Goal: Use online tool/utility: Utilize a website feature to perform a specific function

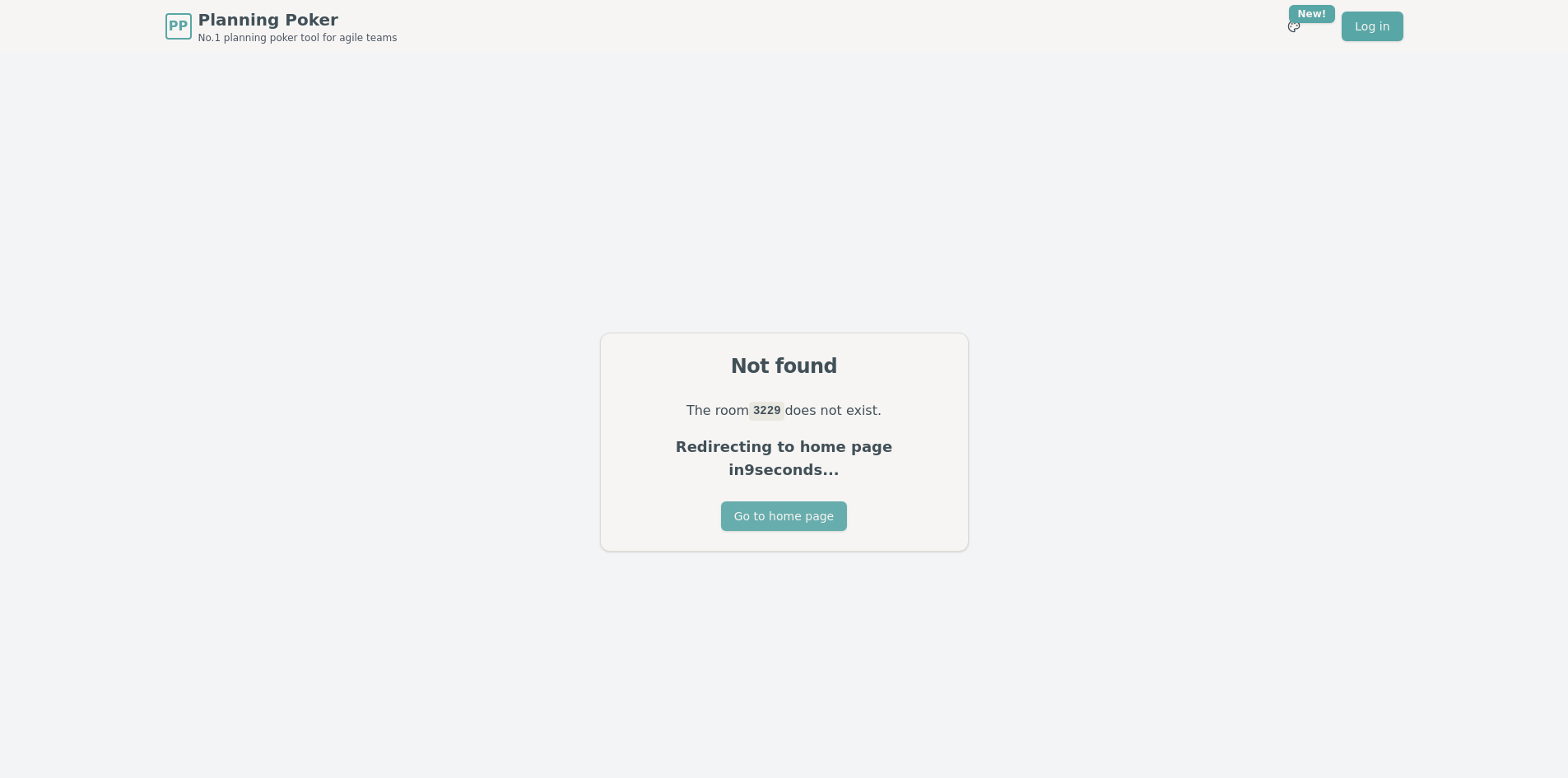
click at [782, 501] on button "Go to home page" at bounding box center [784, 516] width 126 height 29
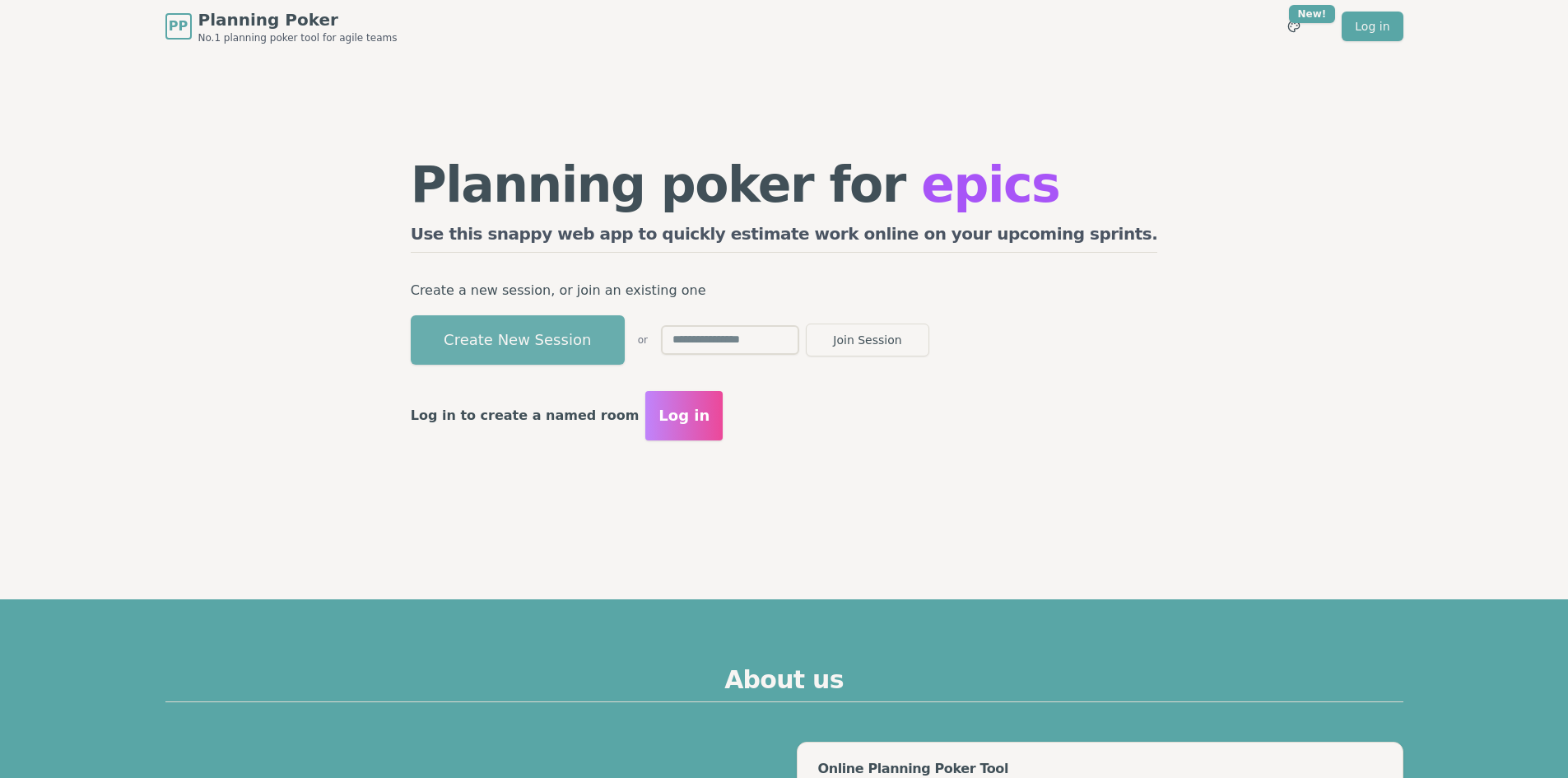
click at [600, 336] on button "Create New Session" at bounding box center [517, 340] width 214 height 49
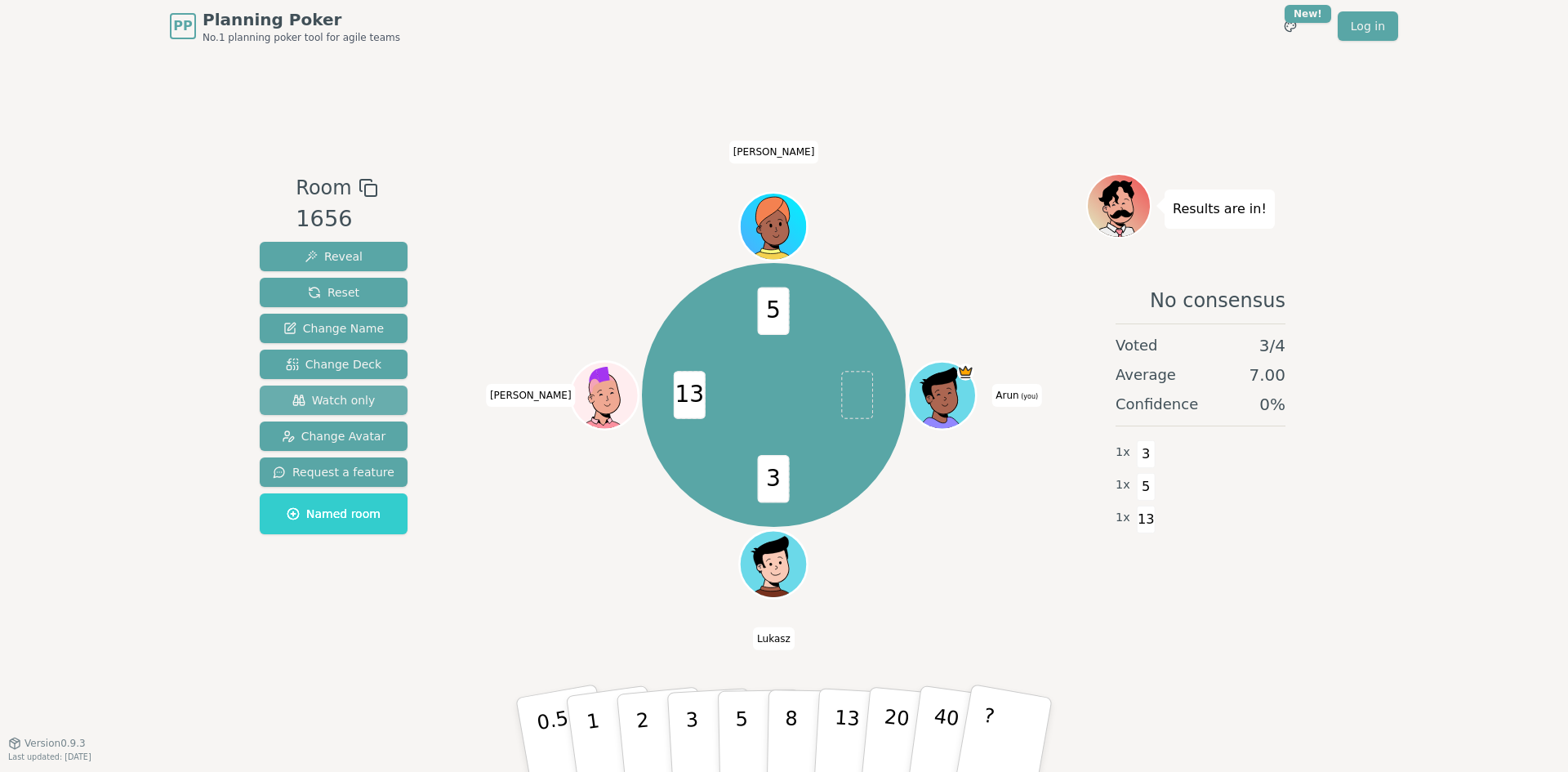
click at [341, 397] on span "Watch only" at bounding box center [333, 400] width 83 height 16
